Goal: Task Accomplishment & Management: Use online tool/utility

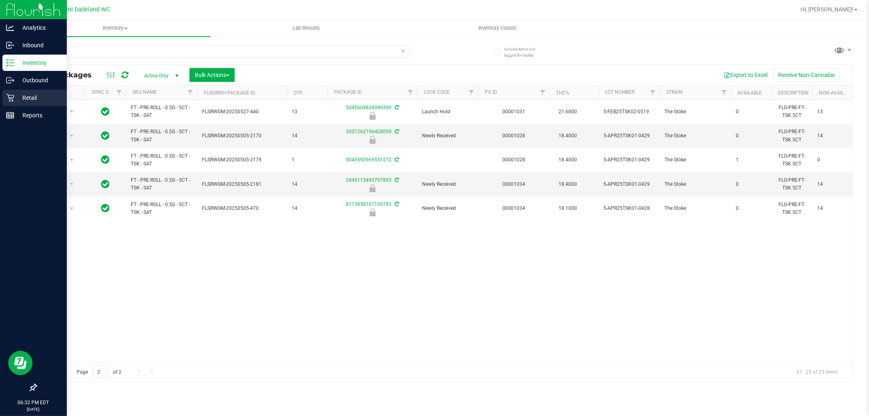
click at [9, 99] on icon at bounding box center [10, 98] width 8 height 8
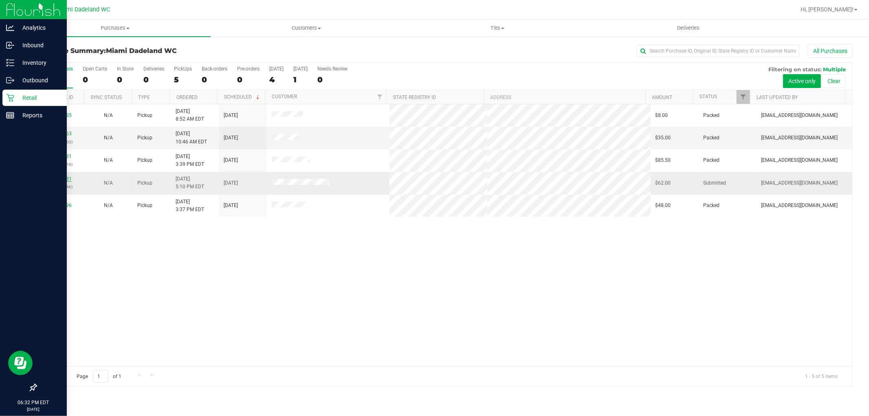
click at [62, 181] on link "11830881" at bounding box center [60, 179] width 23 height 6
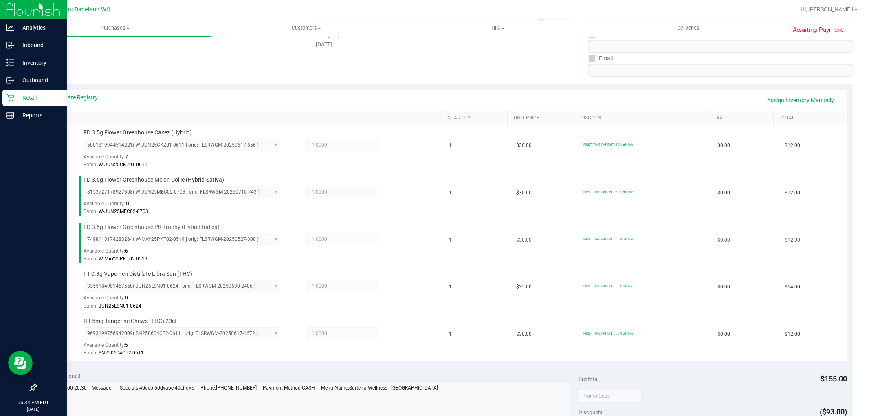
scroll to position [317, 0]
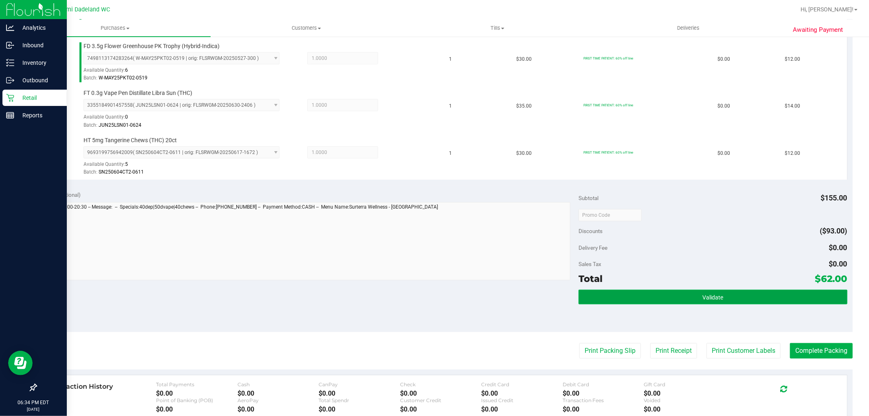
click at [718, 290] on button "Validate" at bounding box center [713, 297] width 269 height 15
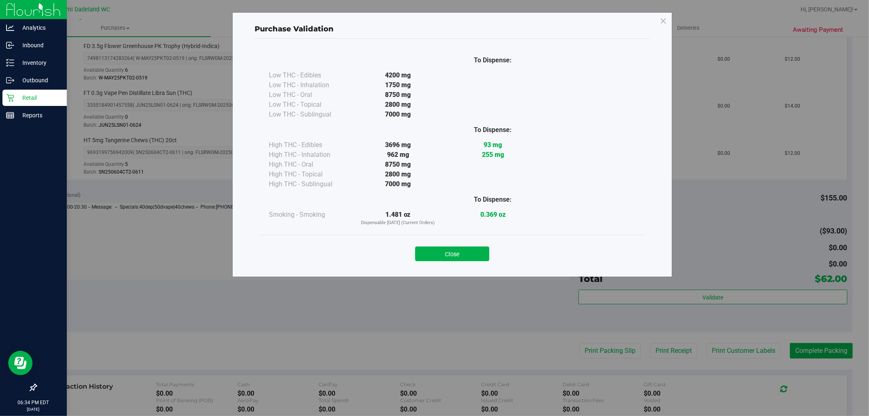
click at [431, 258] on button "Close" at bounding box center [452, 254] width 74 height 15
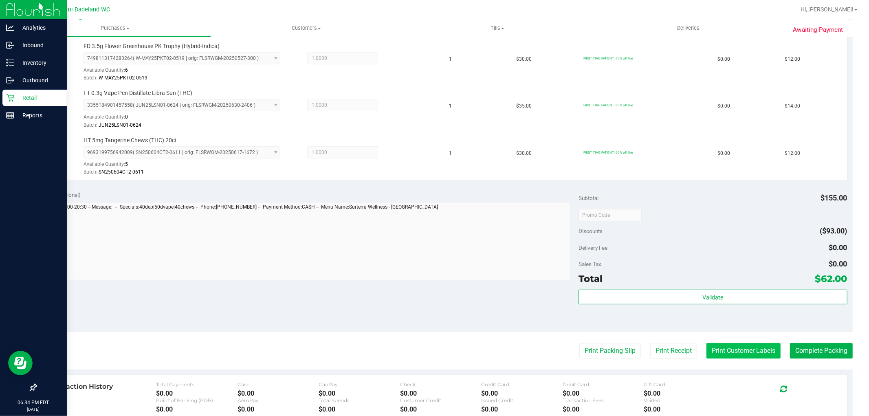
click at [719, 349] on button "Print Customer Labels" at bounding box center [744, 350] width 74 height 15
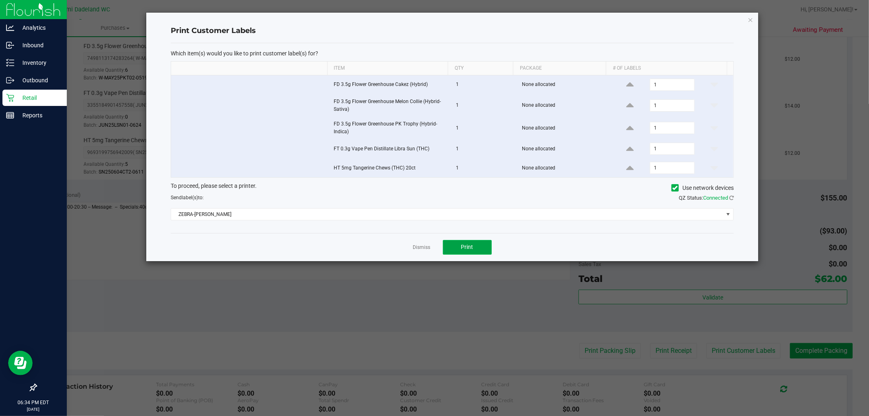
click at [478, 246] on button "Print" at bounding box center [467, 247] width 49 height 15
click at [425, 247] on link "Dismiss" at bounding box center [422, 247] width 18 height 7
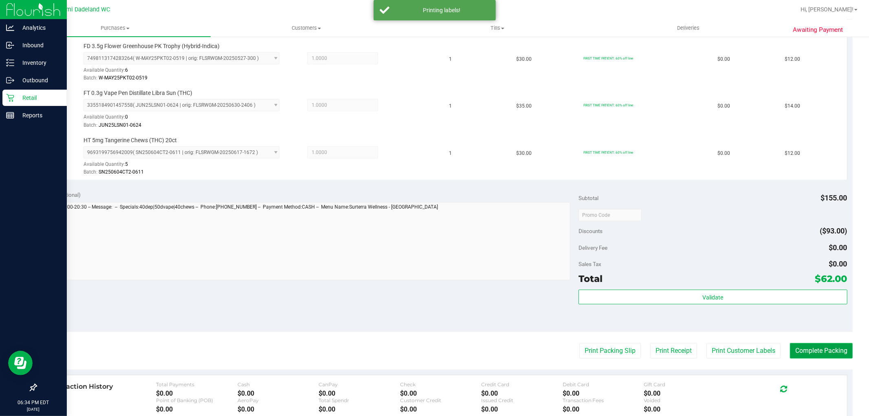
click at [790, 347] on button "Complete Packing" at bounding box center [821, 350] width 63 height 15
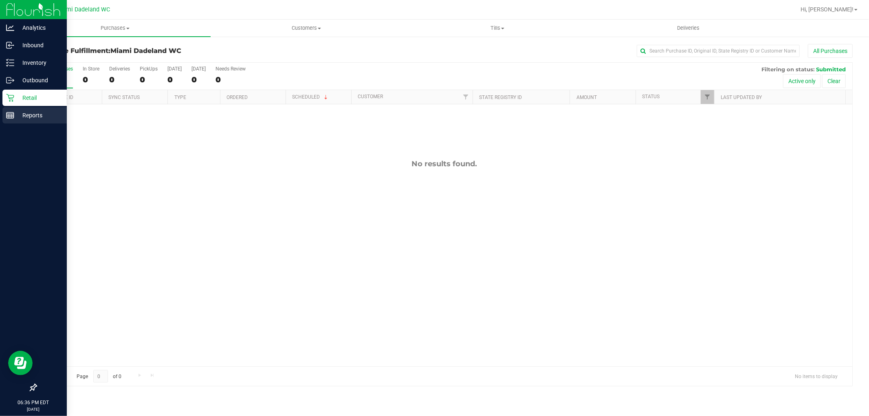
click at [37, 108] on div "Reports" at bounding box center [34, 115] width 64 height 16
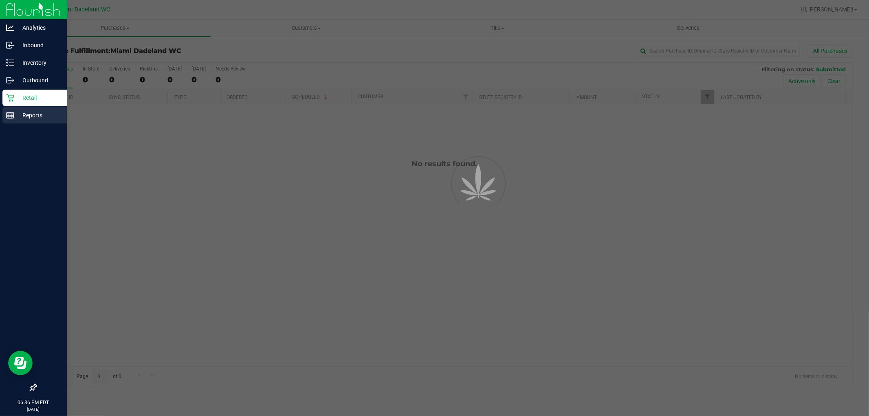
click at [39, 111] on p "Reports" at bounding box center [38, 115] width 49 height 10
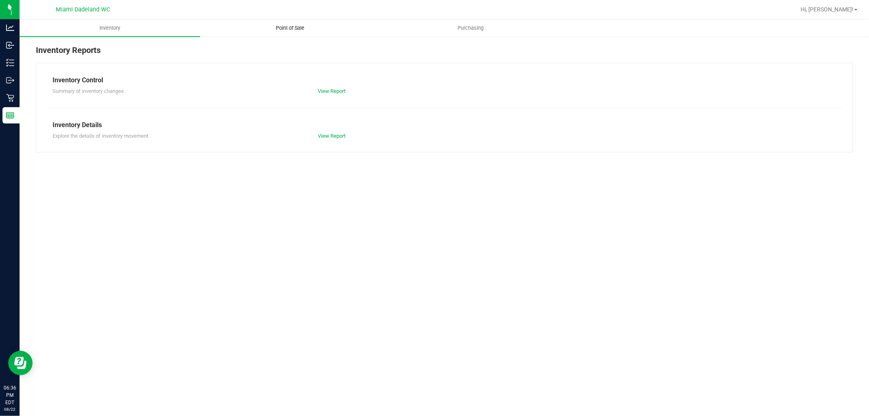
click at [297, 26] on span "Point of Sale" at bounding box center [290, 27] width 51 height 7
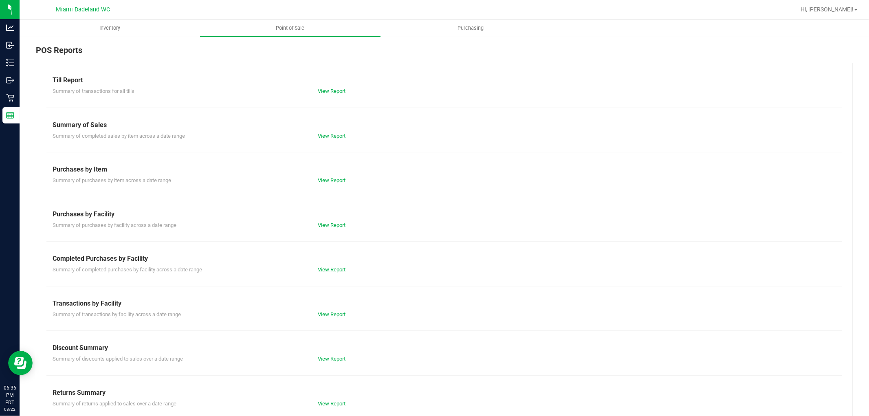
click at [338, 271] on link "View Report" at bounding box center [332, 269] width 28 height 6
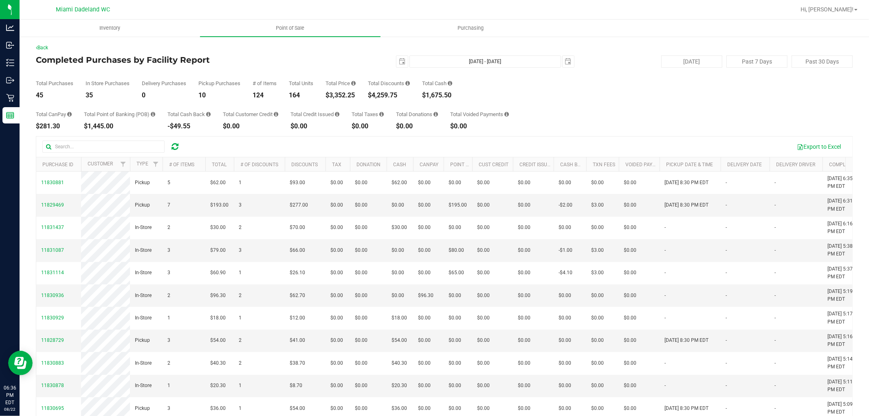
click at [128, 91] on div "In Store Purchases 35" at bounding box center [108, 90] width 44 height 18
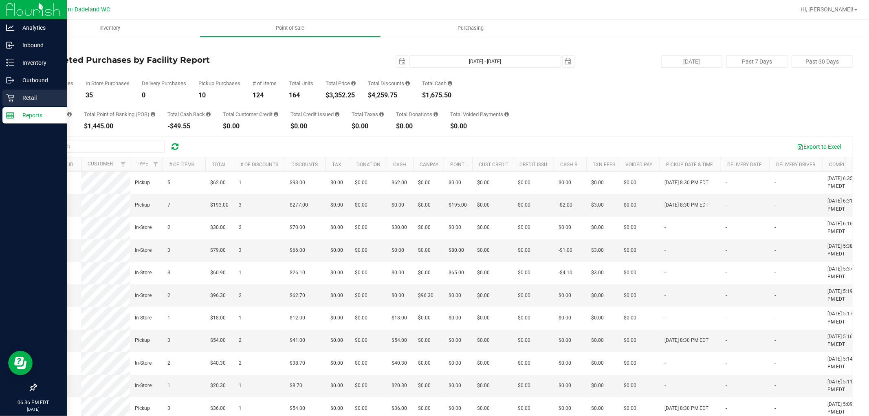
click at [6, 100] on icon at bounding box center [10, 98] width 8 height 8
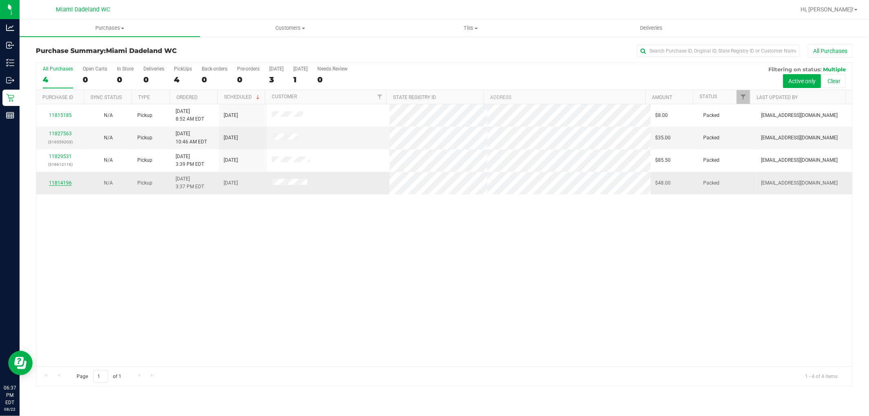
click at [57, 182] on link "11814196" at bounding box center [60, 183] width 23 height 6
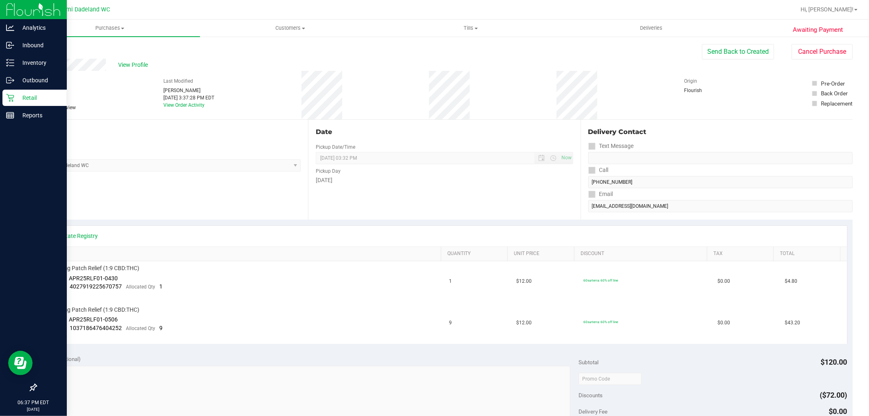
click at [37, 101] on p "Retail" at bounding box center [38, 98] width 49 height 10
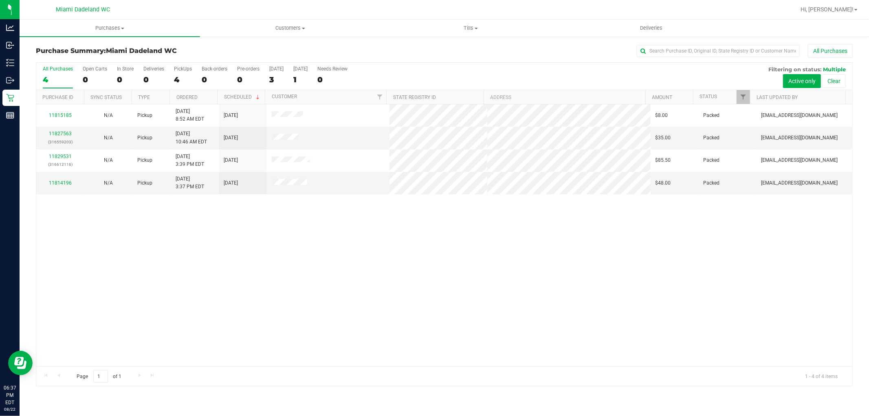
click at [419, 237] on div "11815185 N/A Pickup [DATE] 8:52 AM EDT 8/23/2025 $8.00 Packed [EMAIL_ADDRESS][D…" at bounding box center [444, 235] width 816 height 262
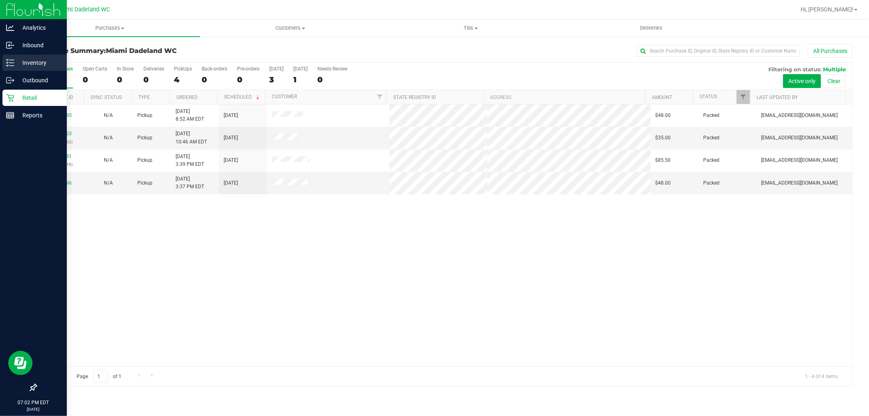
click at [31, 62] on p "Inventory" at bounding box center [38, 63] width 49 height 10
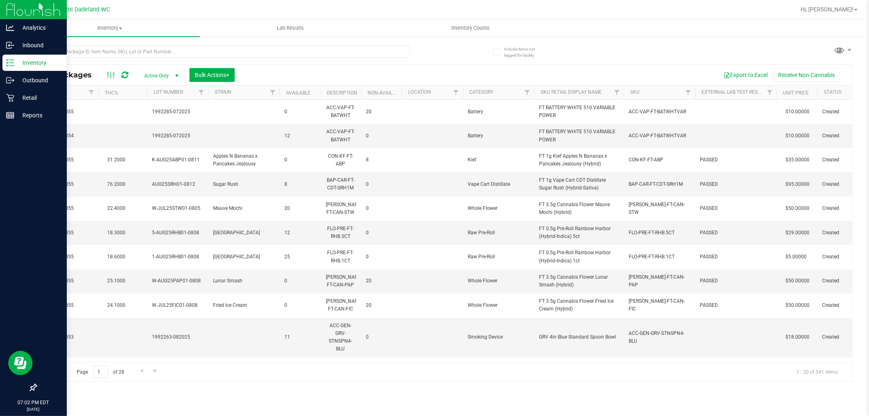
scroll to position [0, 465]
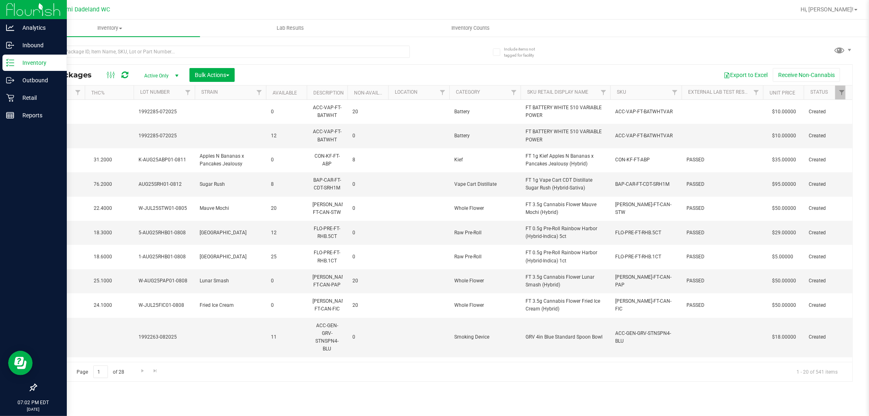
click at [654, 94] on th "SKU" at bounding box center [645, 93] width 71 height 14
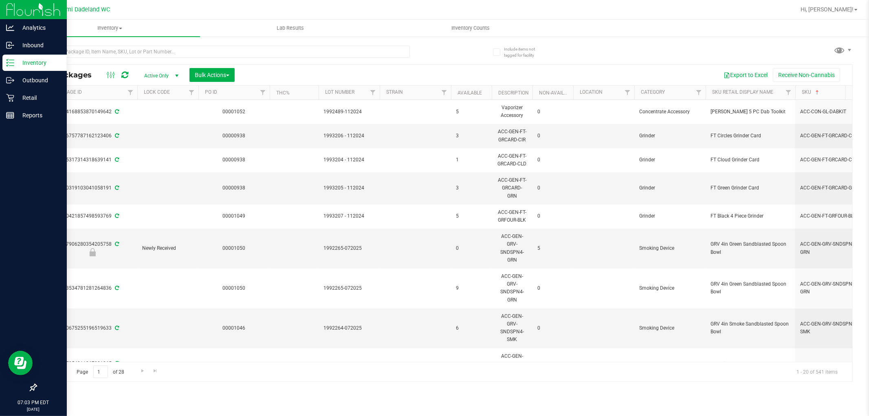
scroll to position [0, 293]
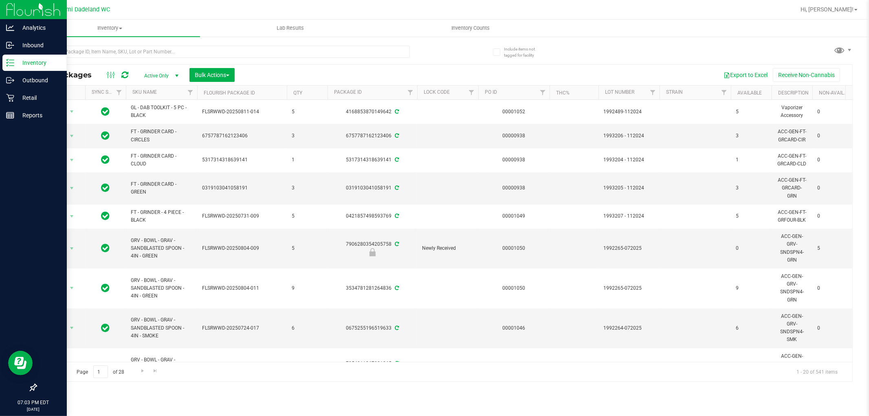
click at [15, 65] on p "Inventory" at bounding box center [38, 63] width 49 height 10
click at [25, 101] on p "Retail" at bounding box center [38, 98] width 49 height 10
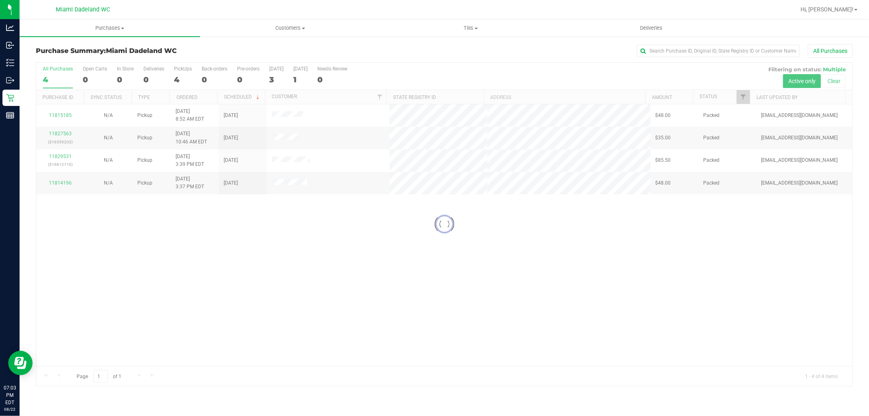
click at [321, 254] on div "Loading... 11815185 N/A Pickup [DATE] 8:52 AM EDT 8/23/2025 $48.00 Packed [EMAI…" at bounding box center [444, 235] width 816 height 262
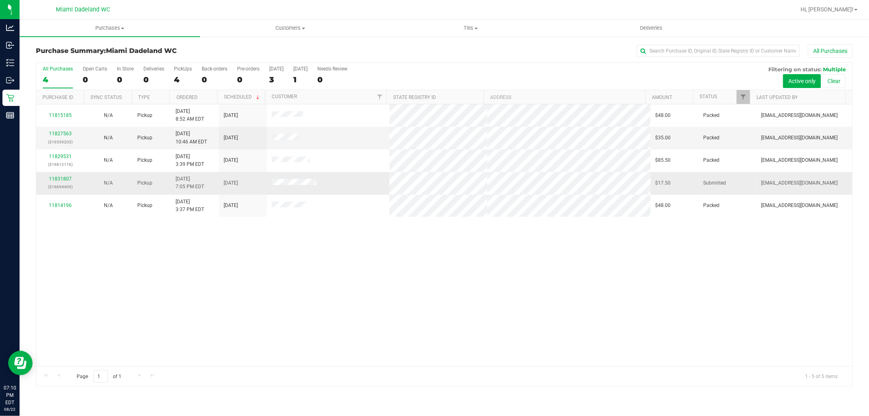
click at [64, 183] on p "(316694409)" at bounding box center [60, 187] width 38 height 8
click at [59, 180] on link "11831807" at bounding box center [60, 179] width 23 height 6
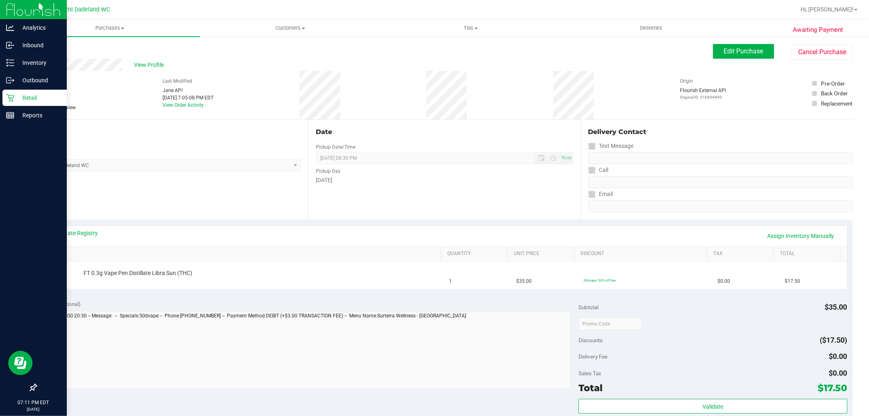
click at [26, 102] on p "Retail" at bounding box center [38, 98] width 49 height 10
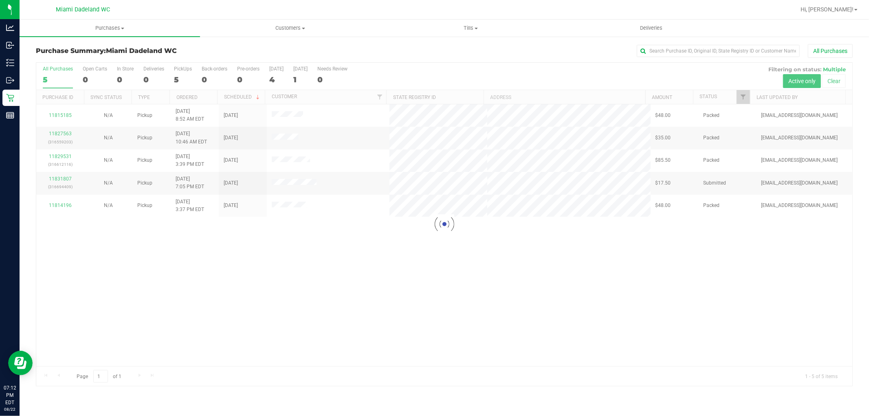
click at [304, 328] on div at bounding box center [444, 224] width 816 height 323
click at [301, 245] on div "11815185 N/A Pickup [DATE] 8:52 AM EDT 8/23/2025 $48.00 Packed [EMAIL_ADDRESS][…" at bounding box center [444, 235] width 816 height 262
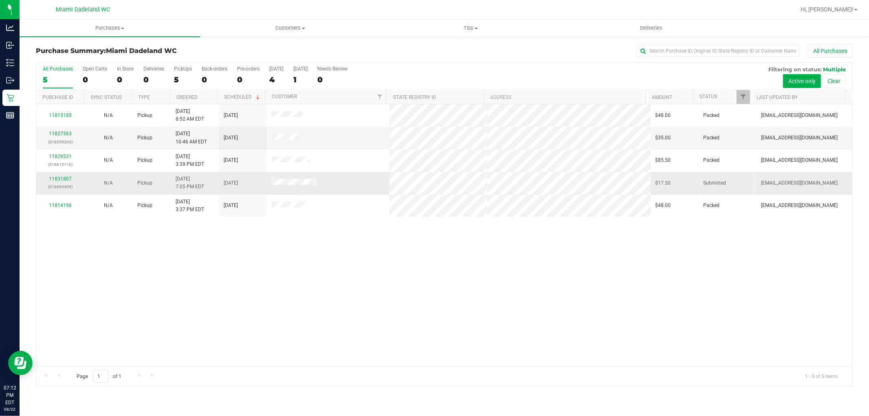
click at [50, 183] on p "(316694409)" at bounding box center [60, 187] width 38 height 8
click at [52, 182] on link "11831807" at bounding box center [60, 179] width 23 height 6
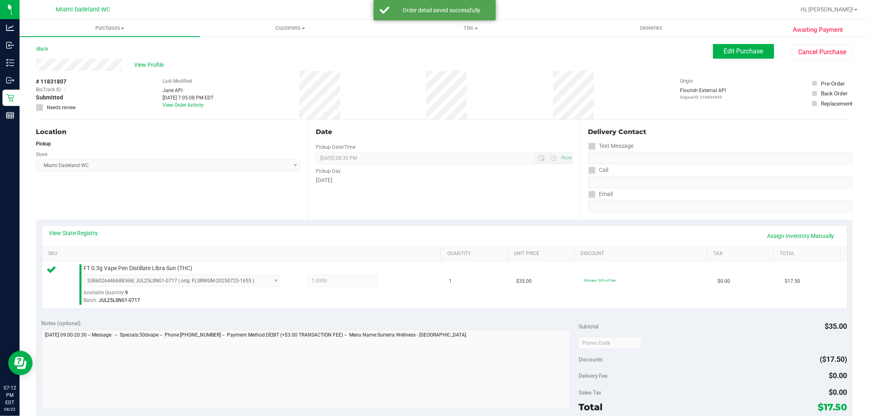
scroll to position [181, 0]
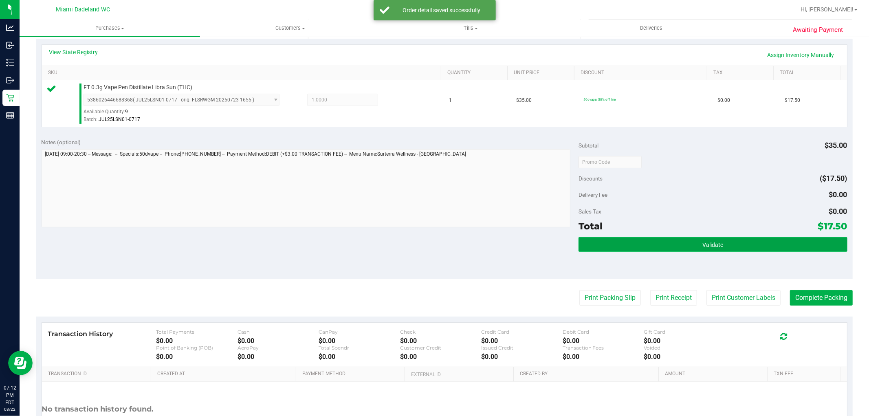
click at [689, 246] on button "Validate" at bounding box center [713, 244] width 269 height 15
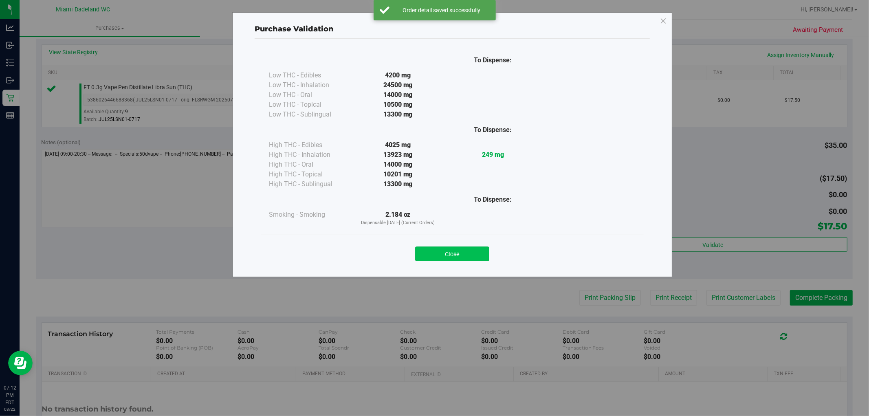
click at [469, 260] on button "Close" at bounding box center [452, 254] width 74 height 15
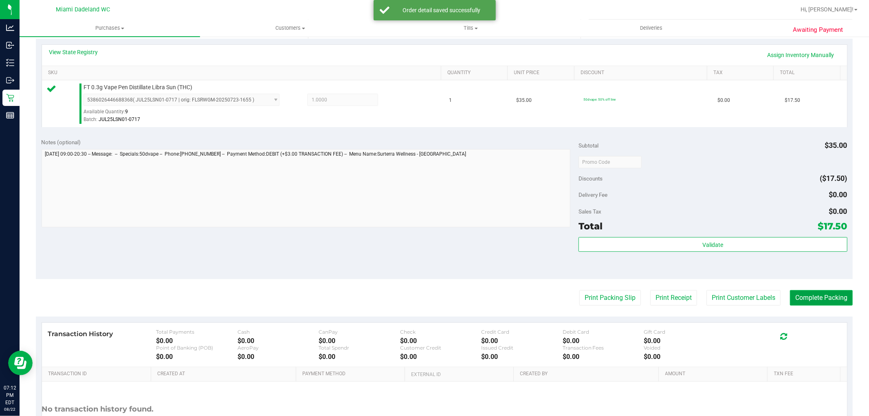
click at [839, 298] on button "Complete Packing" at bounding box center [821, 297] width 63 height 15
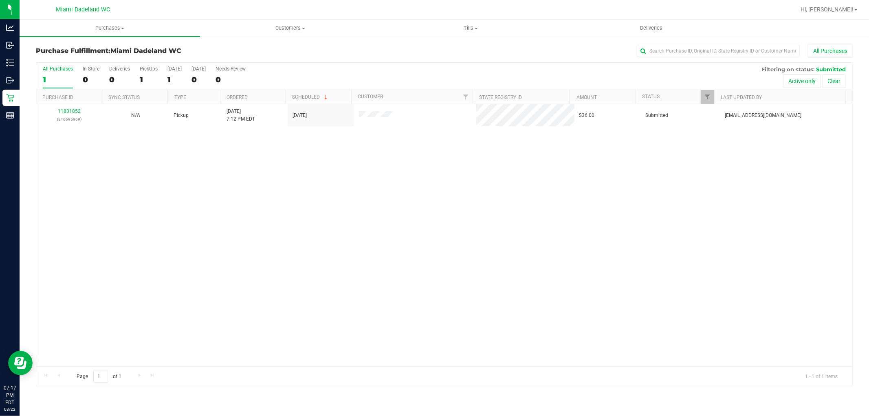
click at [280, 294] on div "11831852 (316695969) N/A Pickup [DATE] 7:12 PM EDT 8/22/2025 $36.00 Submitted […" at bounding box center [444, 235] width 816 height 262
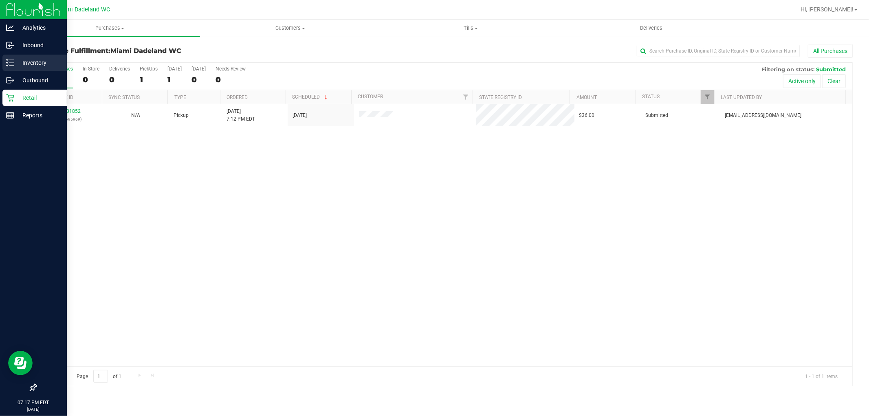
click at [37, 65] on p "Inventory" at bounding box center [38, 63] width 49 height 10
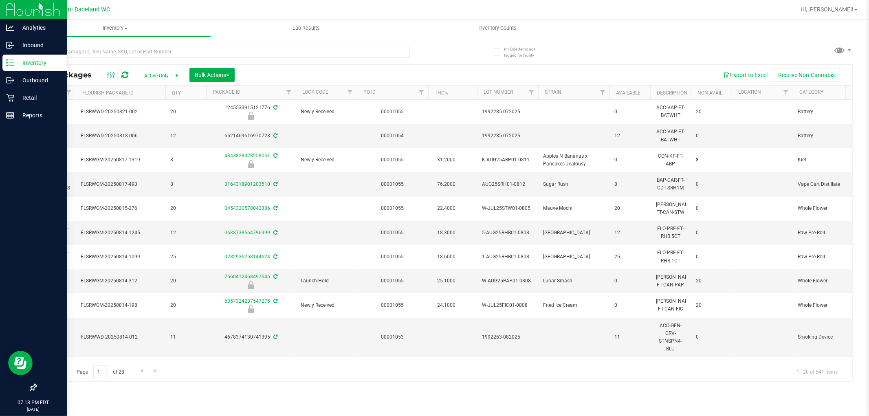
scroll to position [0, 125]
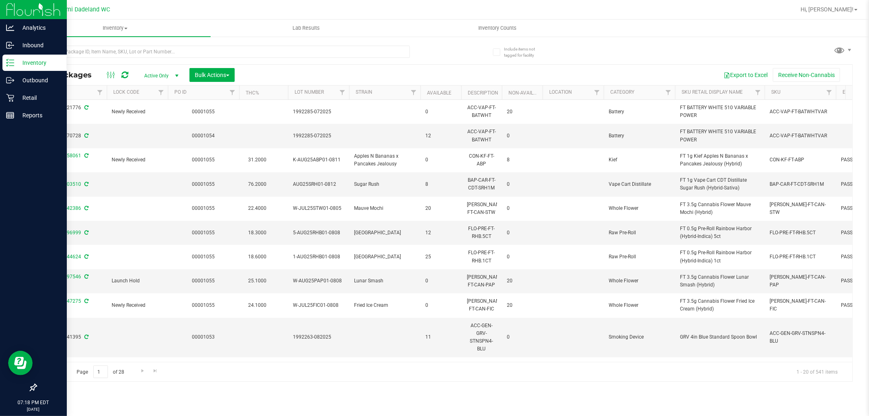
click at [801, 95] on th "SKU" at bounding box center [800, 93] width 71 height 14
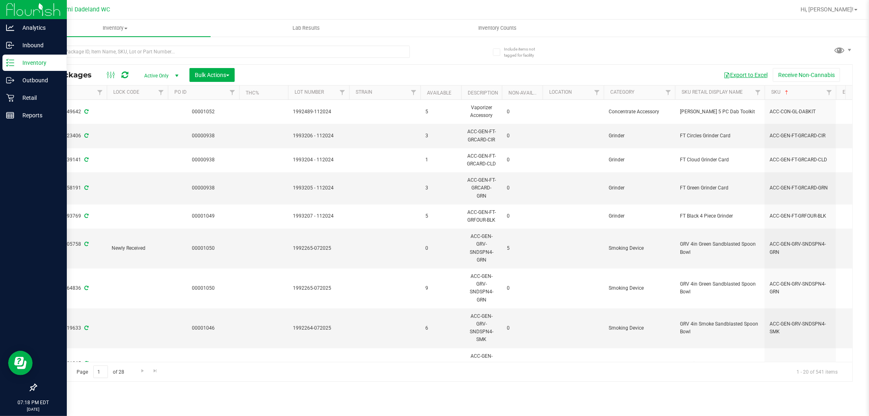
click at [732, 75] on button "Export to Excel" at bounding box center [745, 75] width 55 height 14
click at [10, 100] on icon at bounding box center [10, 98] width 8 height 8
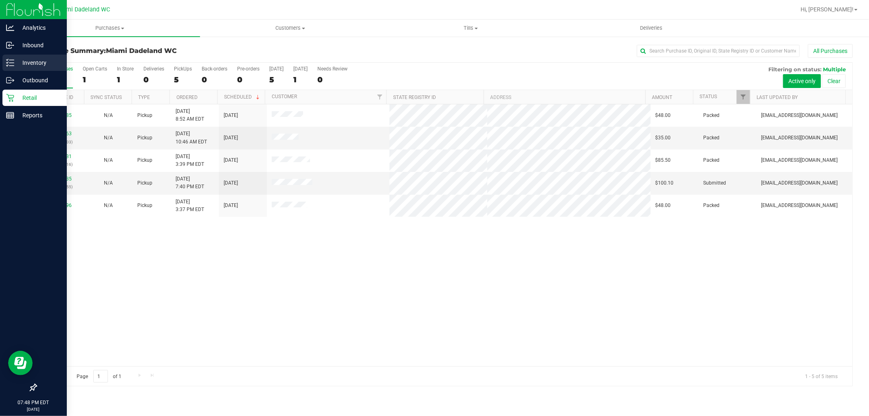
click at [37, 62] on p "Inventory" at bounding box center [38, 63] width 49 height 10
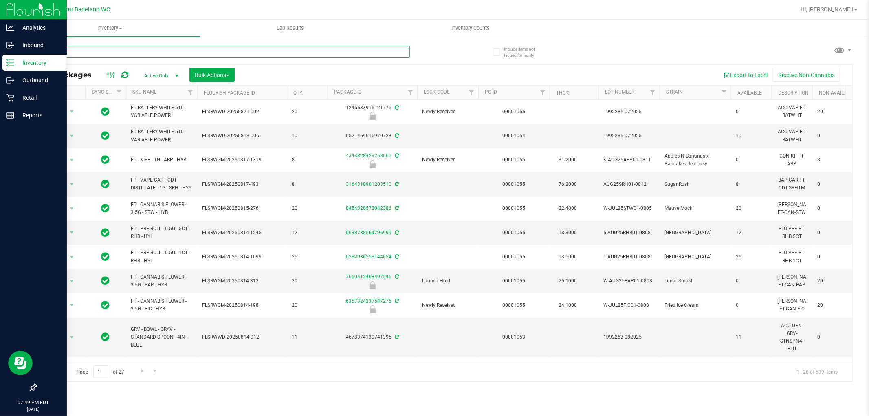
click at [77, 51] on input "text" at bounding box center [223, 52] width 374 height 12
click at [85, 52] on input "text" at bounding box center [223, 52] width 374 height 12
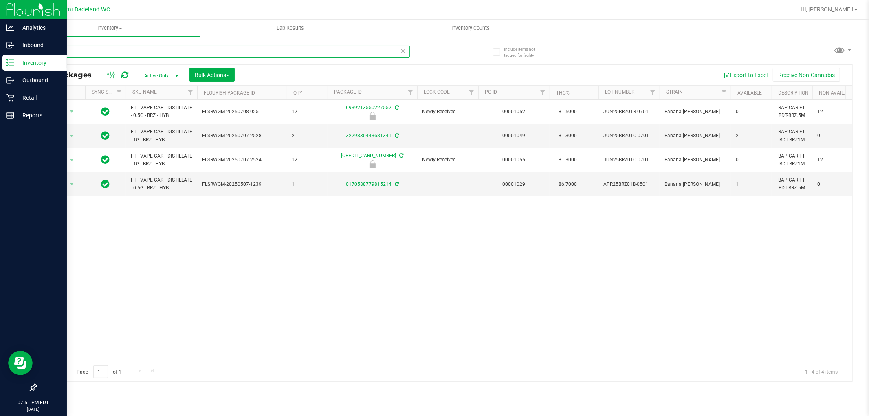
click at [70, 54] on input "brz" at bounding box center [223, 52] width 374 height 12
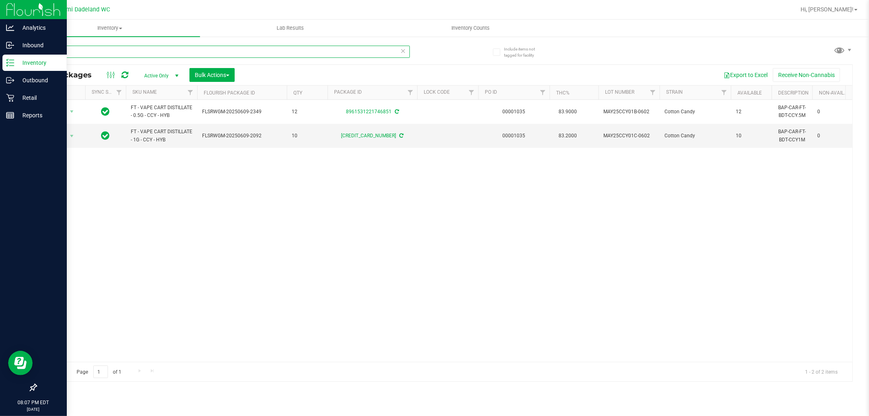
click at [306, 50] on input "ccy" at bounding box center [223, 52] width 374 height 12
type input "lsn"
